Goal: Navigation & Orientation: Find specific page/section

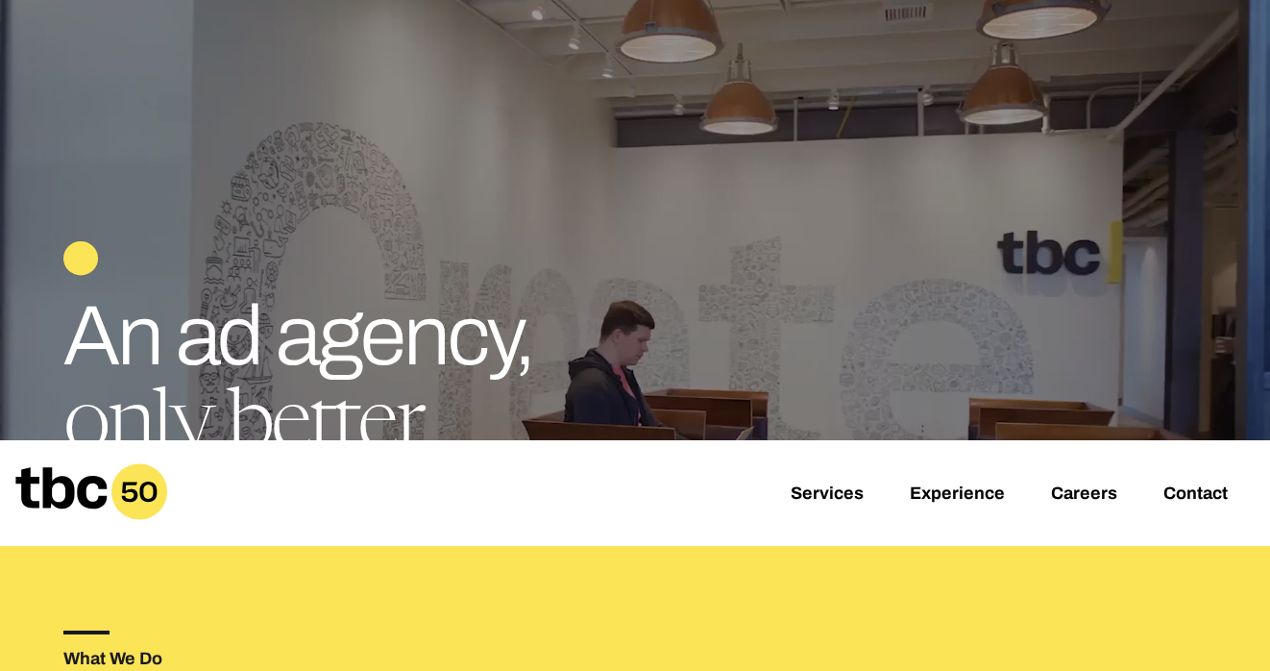
scroll to position [146, 0]
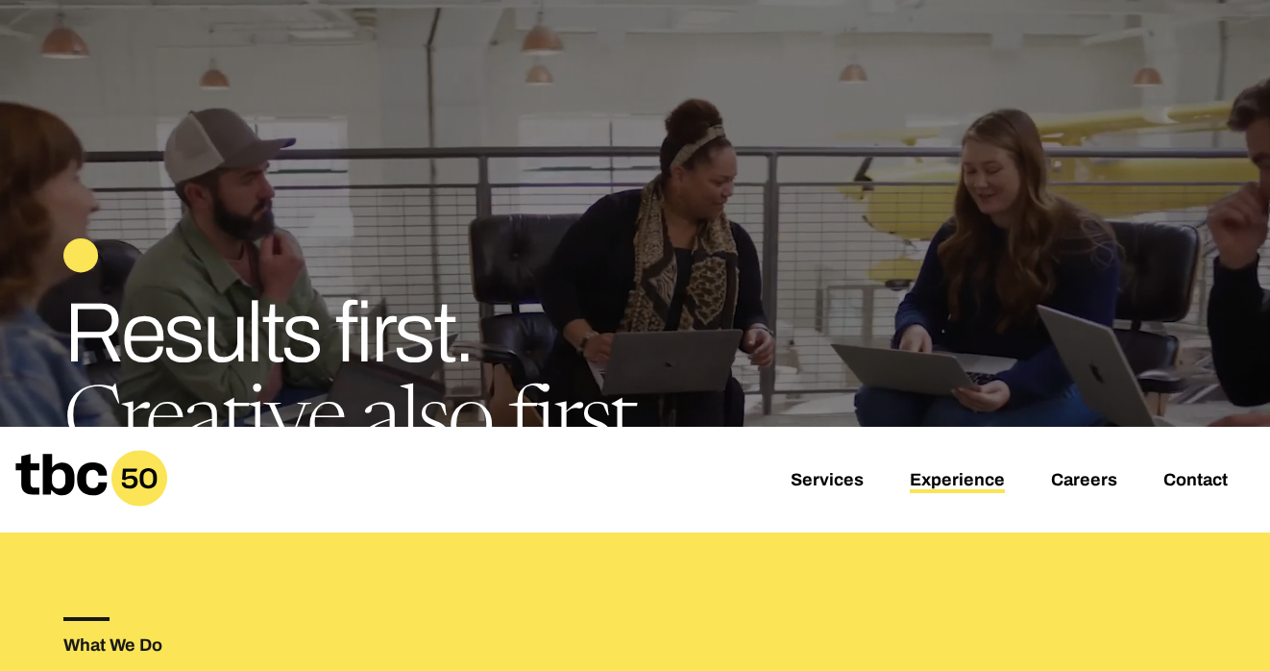
click at [957, 473] on link "Experience" at bounding box center [957, 481] width 95 height 23
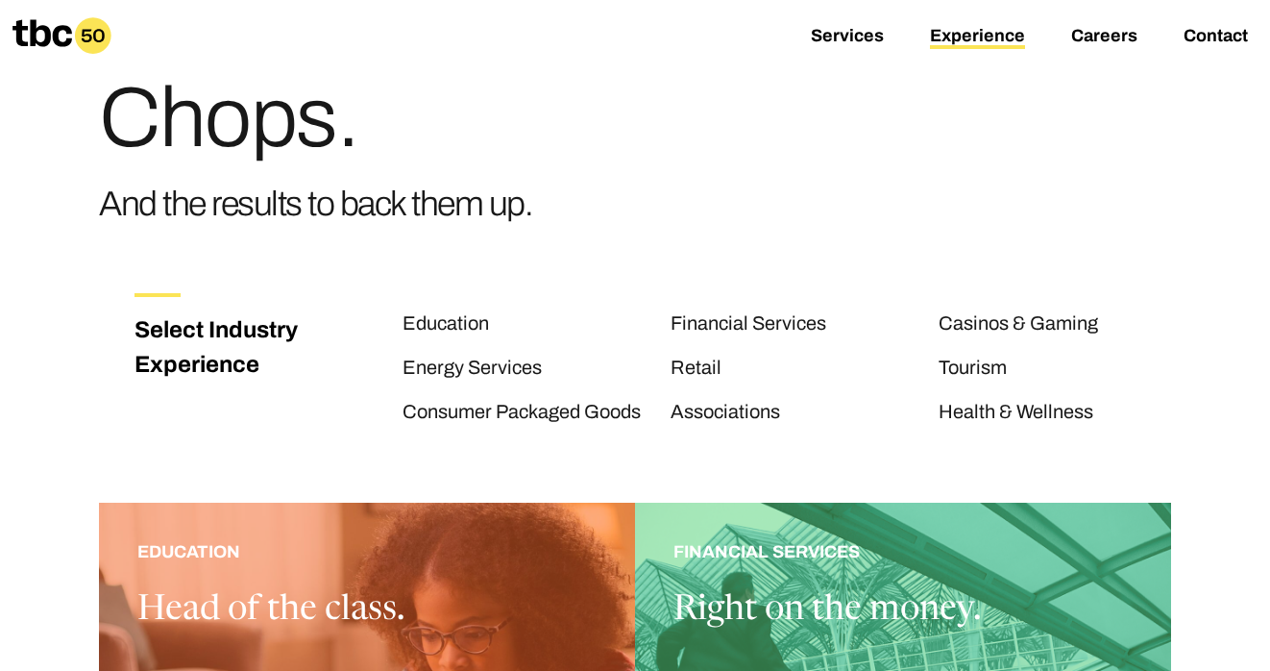
scroll to position [84, 0]
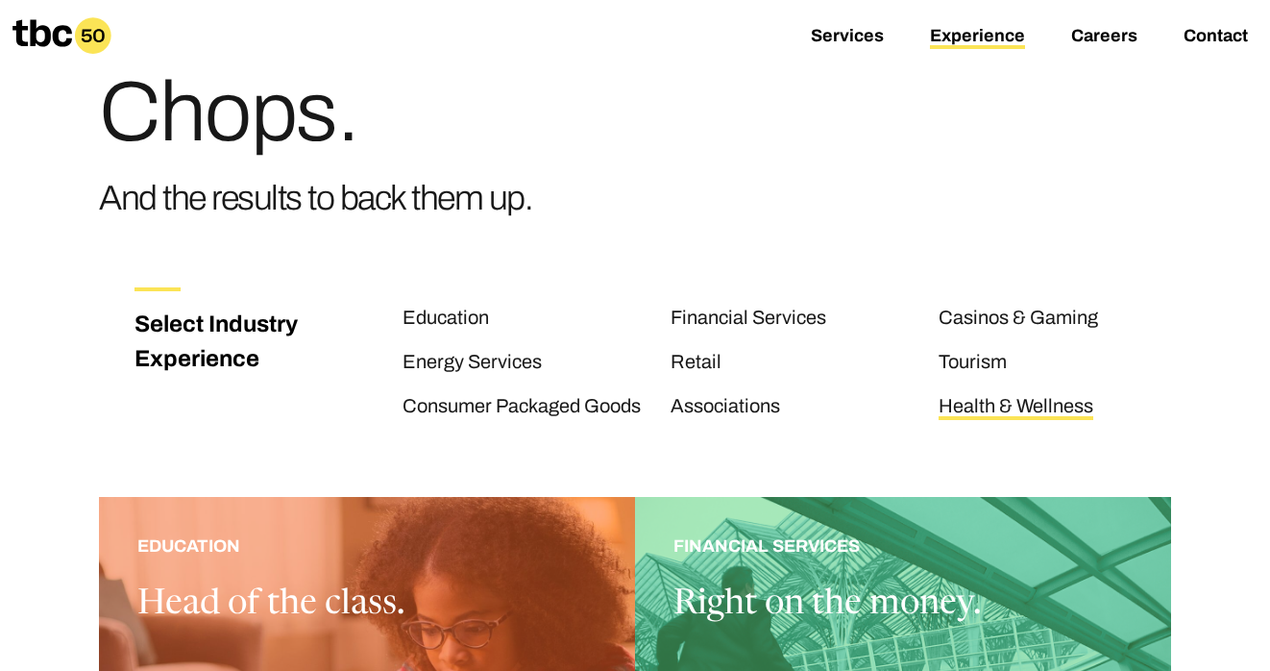
click at [1036, 405] on link "Health & Wellness" at bounding box center [1016, 407] width 155 height 25
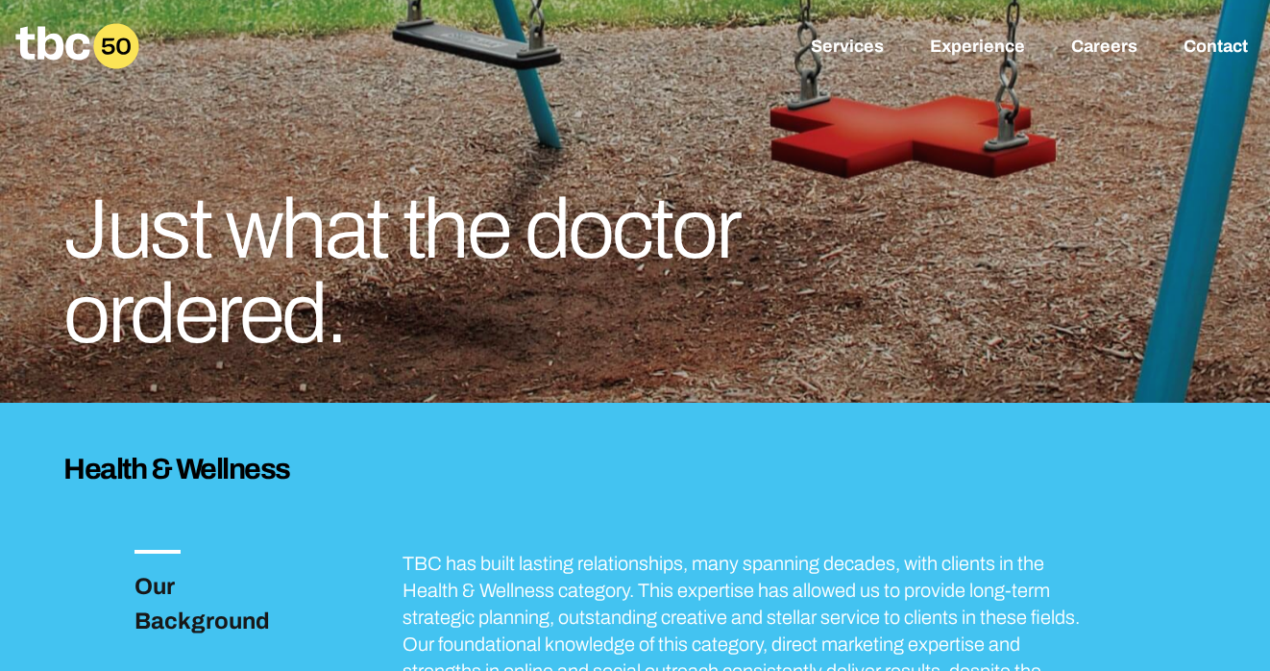
click at [100, 38] on icon at bounding box center [115, 45] width 45 height 45
